Goal: Task Accomplishment & Management: Complete application form

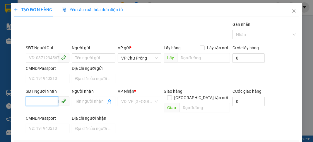
click at [48, 98] on input "SĐT Người Nhận" at bounding box center [42, 100] width 32 height 9
click at [47, 114] on div "0968833056" at bounding box center [47, 112] width 36 height 6
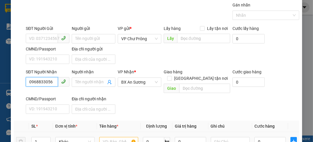
scroll to position [47, 0]
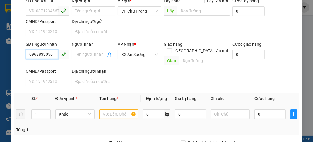
type input "0968833056"
click at [110, 109] on input "text" at bounding box center [118, 113] width 39 height 9
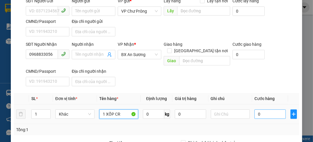
type input "1 XỐP CR"
click at [257, 109] on input "0" at bounding box center [269, 113] width 31 height 9
type input "5"
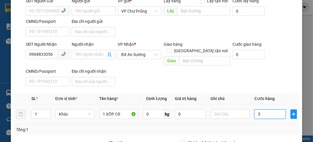
type input "50"
type input "500"
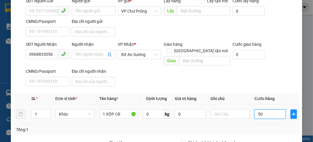
type input "500"
type input "5.000"
type input "50.000"
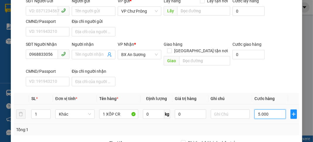
type input "50.000"
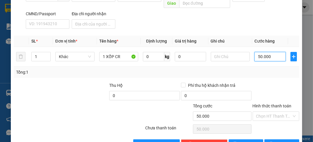
scroll to position [114, 0]
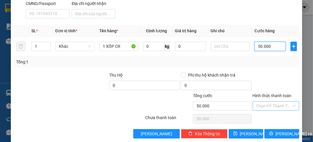
type input "50.000"
click at [266, 101] on input "Hình thức thanh toán" at bounding box center [273, 105] width 35 height 9
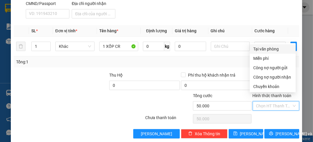
click at [267, 49] on div "Tại văn phòng" at bounding box center [272, 49] width 39 height 6
type input "0"
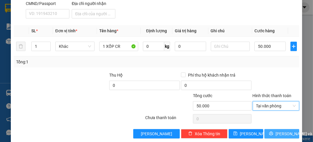
click at [287, 130] on span "[PERSON_NAME] và In" at bounding box center [295, 133] width 41 height 6
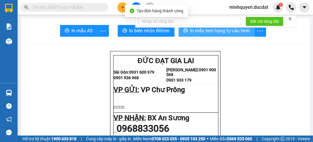
click at [243, 31] on span "In mẫu tem hàng tự cấu hình" at bounding box center [220, 30] width 60 height 7
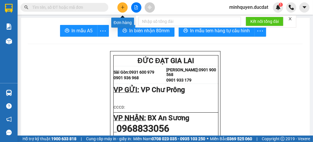
click at [123, 6] on icon "plus" at bounding box center [122, 7] width 4 height 4
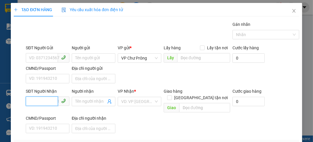
click at [43, 100] on input "SĐT Người Nhận" at bounding box center [42, 100] width 32 height 9
type input "0961704112"
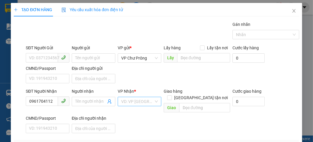
click at [133, 102] on input "search" at bounding box center [137, 101] width 32 height 9
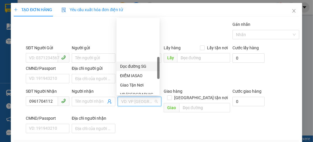
scroll to position [173, 0]
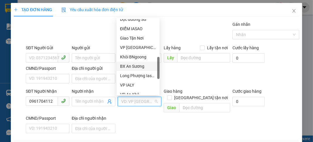
click at [133, 67] on div "BX An Sương" at bounding box center [138, 66] width 36 height 6
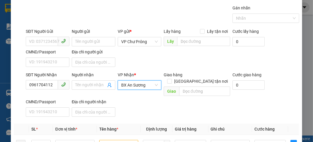
scroll to position [47, 0]
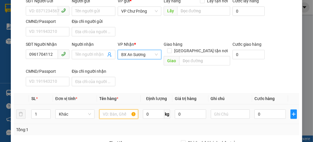
click at [112, 109] on input "text" at bounding box center [118, 113] width 39 height 9
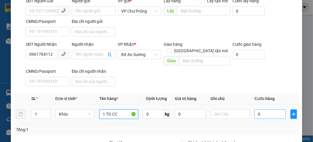
type input "1 TG CC"
click at [261, 109] on input "0" at bounding box center [269, 113] width 31 height 9
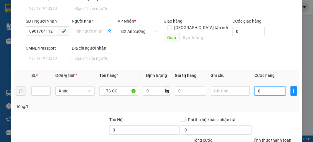
type input "4"
type input "40"
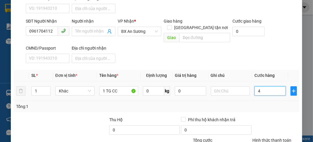
type input "40"
type input "400"
type input "4.000"
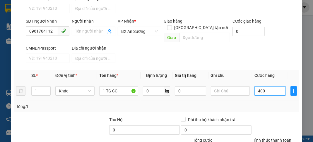
type input "4.000"
type input "40.000"
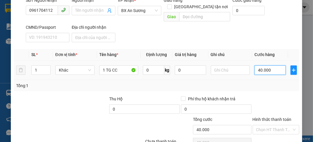
scroll to position [114, 0]
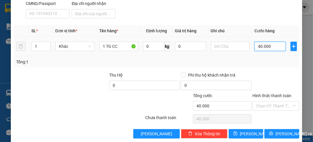
click at [257, 42] on input "40.000" at bounding box center [269, 46] width 31 height 9
type input "0.000"
type input "0"
type input "50.000"
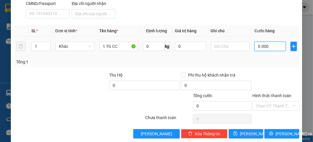
type input "50.000"
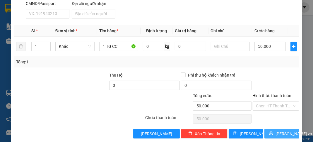
click at [287, 130] on span "[PERSON_NAME] và In" at bounding box center [295, 133] width 41 height 6
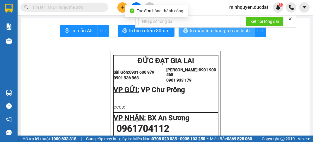
click at [226, 35] on button "In mẫu tem hàng tự cấu hình" at bounding box center [216, 31] width 76 height 12
